Goal: Find specific page/section

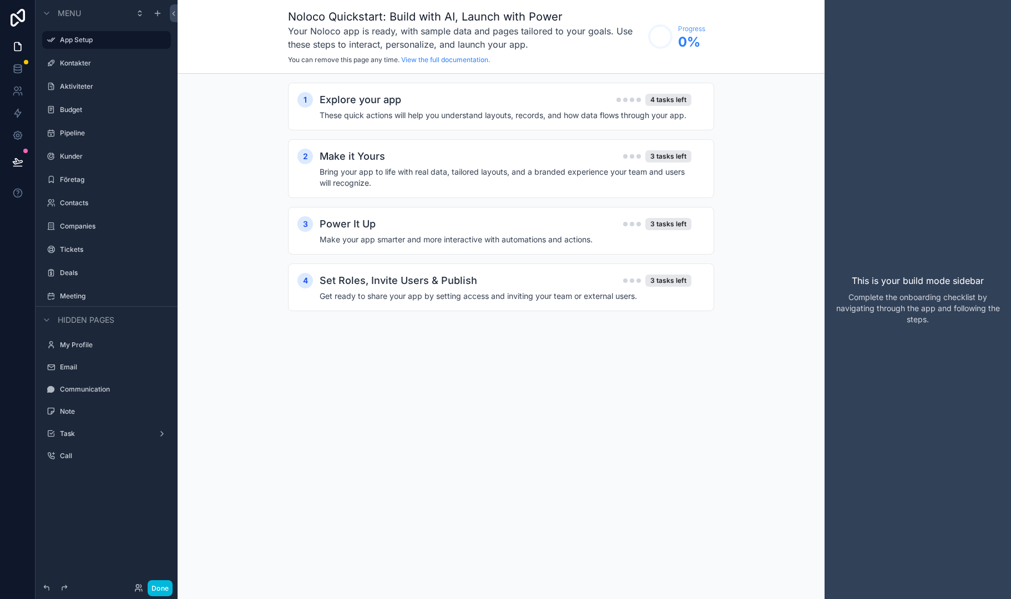
click at [123, 63] on label "Kontakter" at bounding box center [112, 63] width 104 height 9
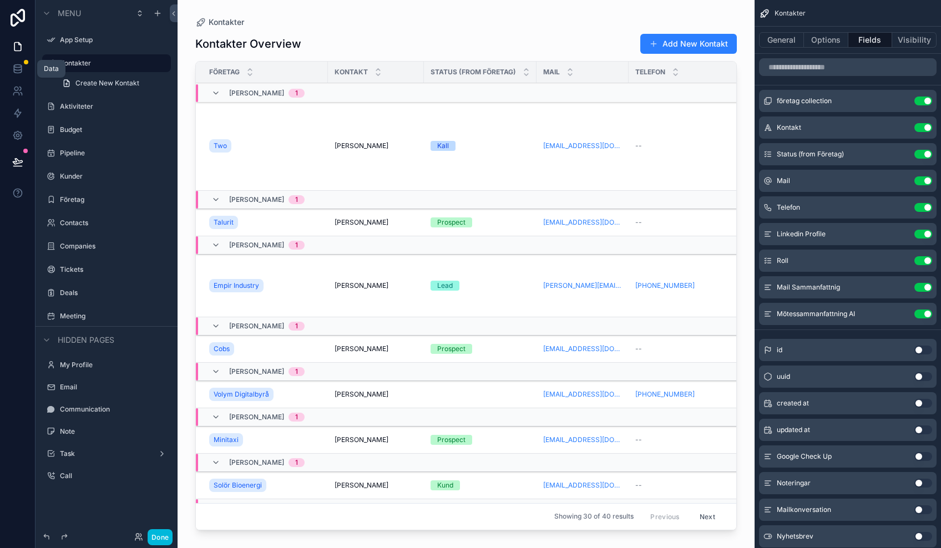
click at [16, 70] on icon at bounding box center [17, 68] width 7 height 4
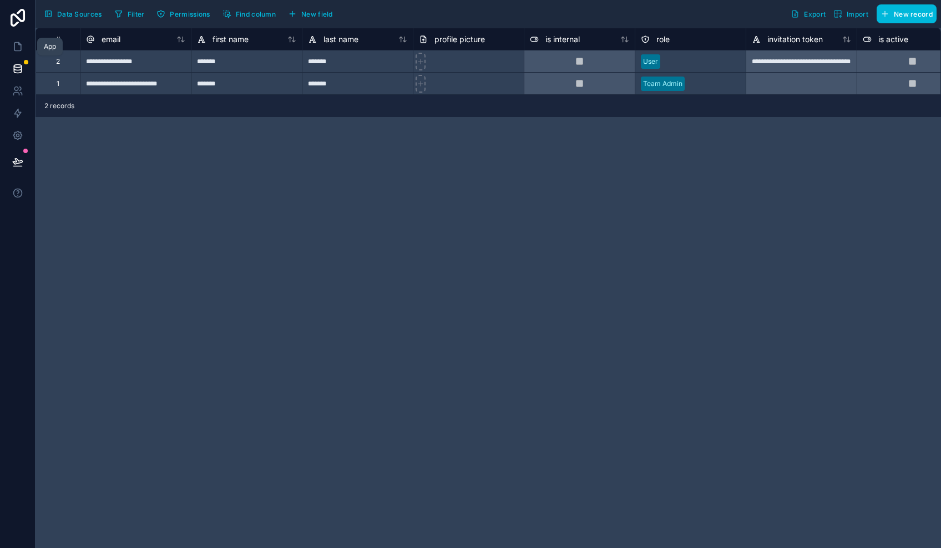
click at [22, 50] on icon at bounding box center [17, 46] width 11 height 11
